Goal: Task Accomplishment & Management: Use online tool/utility

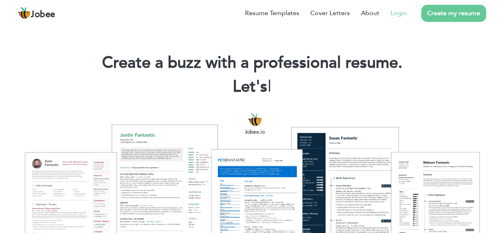
click at [399, 16] on link "Login" at bounding box center [398, 13] width 16 height 10
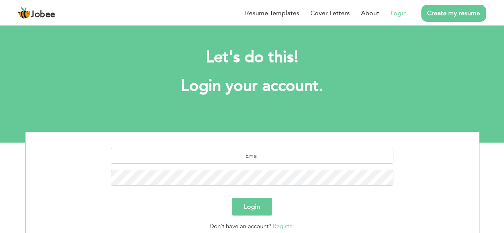
click at [253, 168] on div at bounding box center [251, 170] width 441 height 44
click at [251, 157] on input "text" at bounding box center [252, 156] width 282 height 16
type input "Sulemankhalil44@gmail.com"
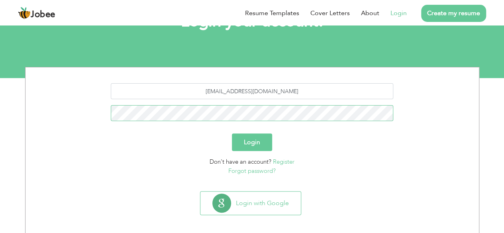
scroll to position [69, 0]
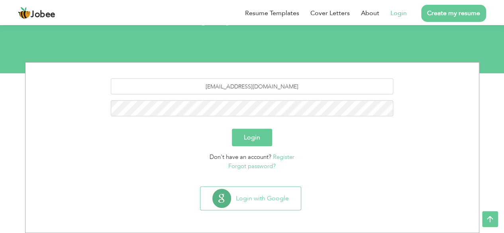
click at [249, 134] on button "Login" at bounding box center [252, 138] width 40 height 18
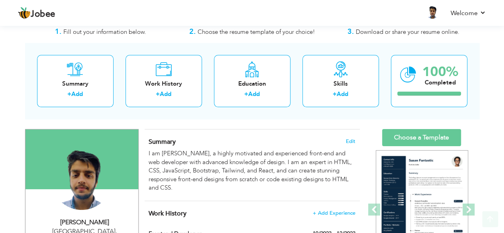
scroll to position [53, 0]
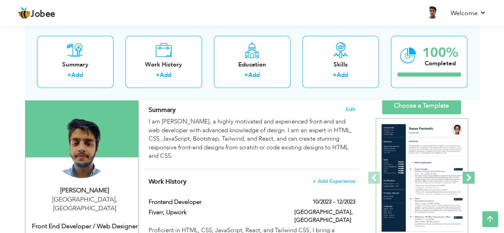
click at [472, 178] on span at bounding box center [468, 178] width 12 height 12
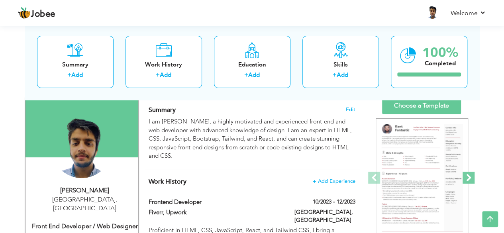
scroll to position [0, 0]
click at [472, 178] on span at bounding box center [468, 178] width 12 height 12
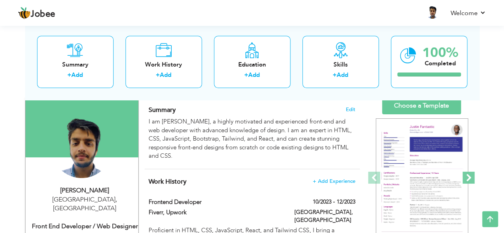
click at [472, 178] on span at bounding box center [468, 178] width 12 height 12
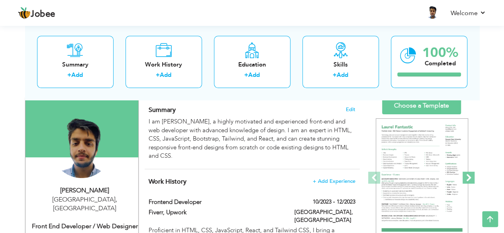
click at [472, 178] on span at bounding box center [468, 178] width 12 height 12
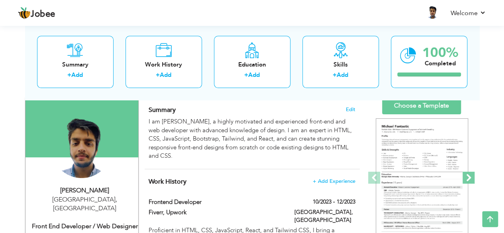
click at [472, 178] on span at bounding box center [468, 178] width 12 height 12
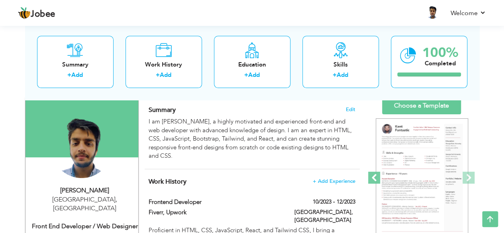
click at [371, 180] on span at bounding box center [374, 178] width 12 height 12
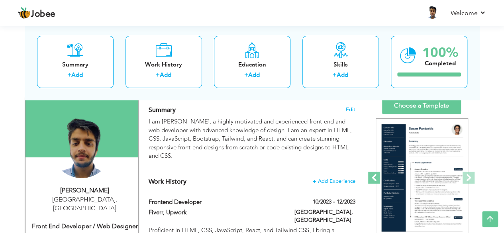
click at [371, 180] on span at bounding box center [374, 178] width 12 height 12
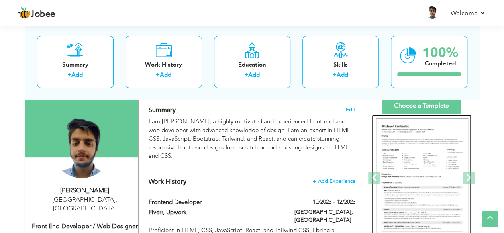
click at [405, 160] on img at bounding box center [422, 177] width 92 height 119
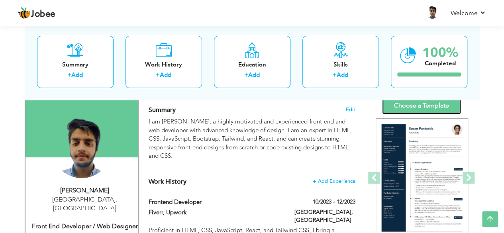
click at [417, 108] on link "Choose a Template" at bounding box center [421, 105] width 79 height 17
